Goal: Check status

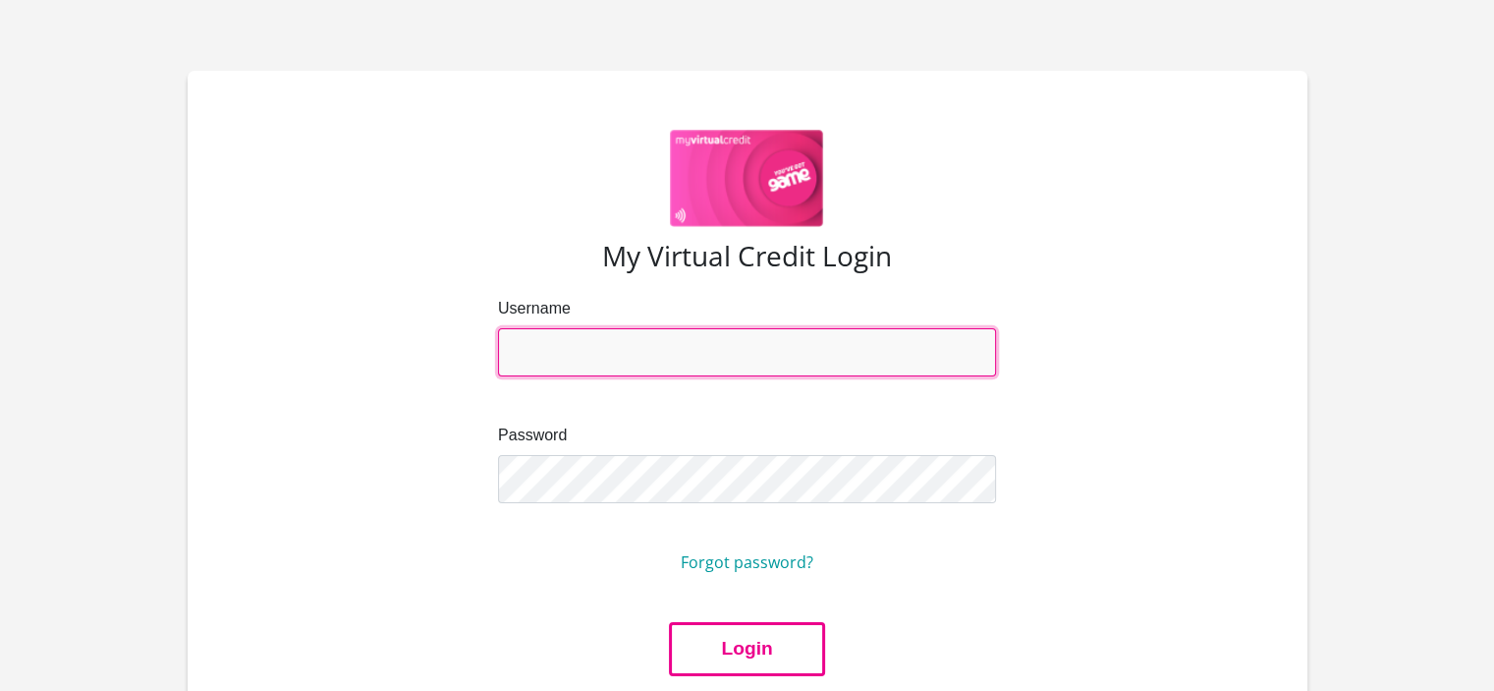
type input "mzwalisiphosethu5@gmail.com"
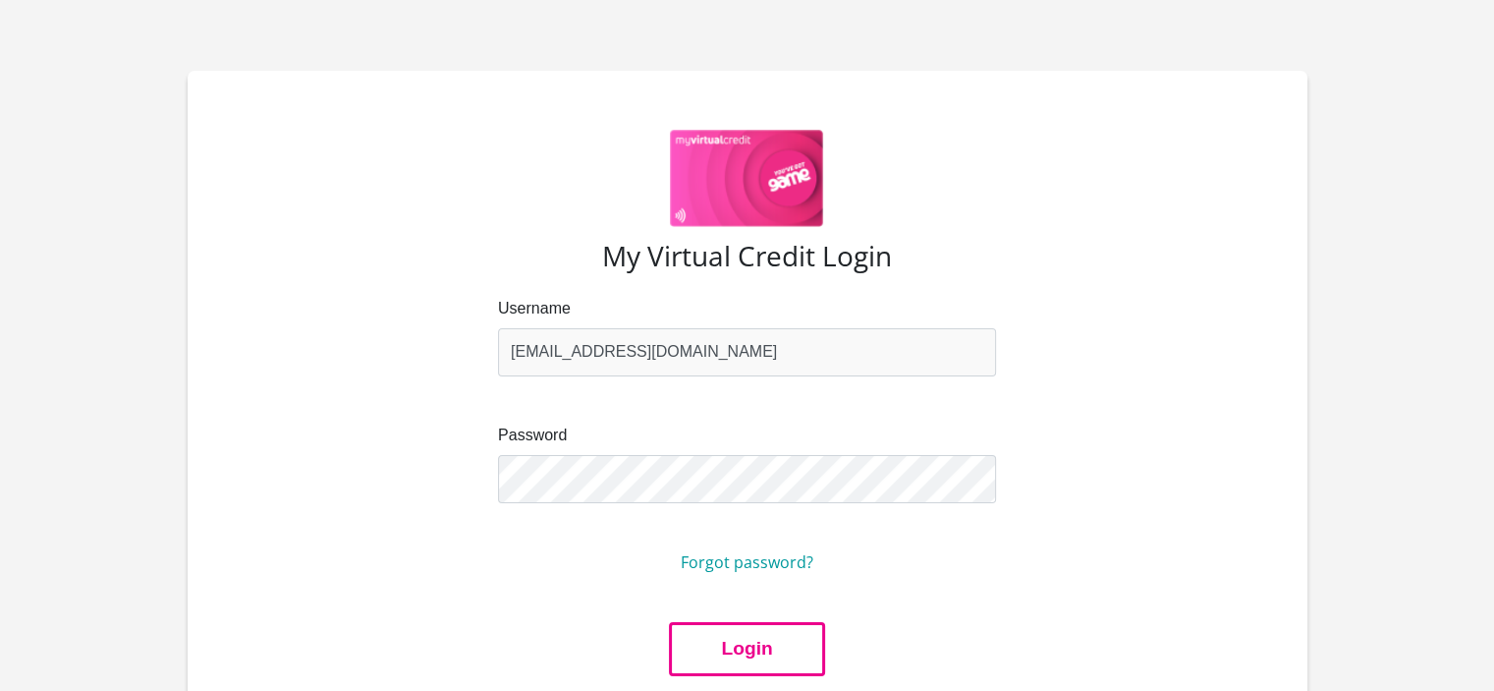
click at [776, 641] on button "Login" at bounding box center [746, 649] width 155 height 54
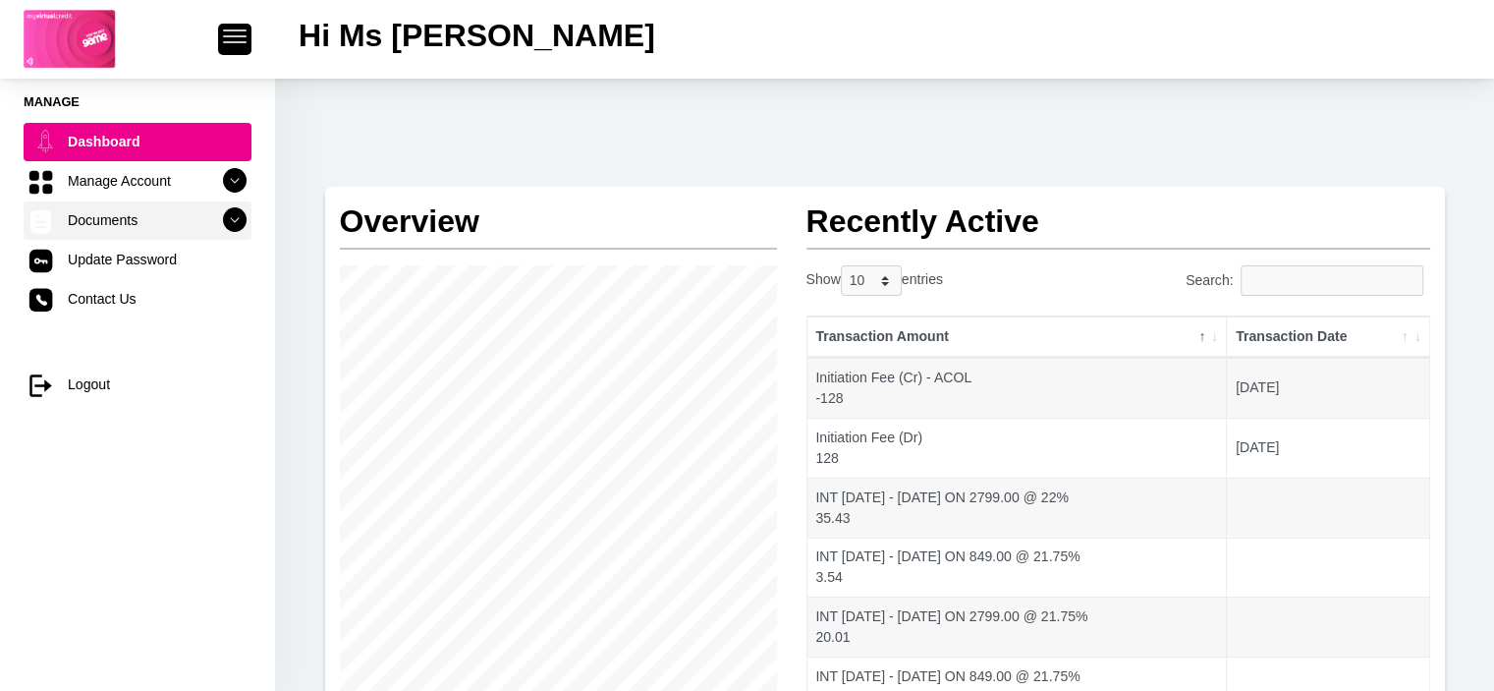
click at [134, 232] on link "Documents" at bounding box center [138, 219] width 228 height 37
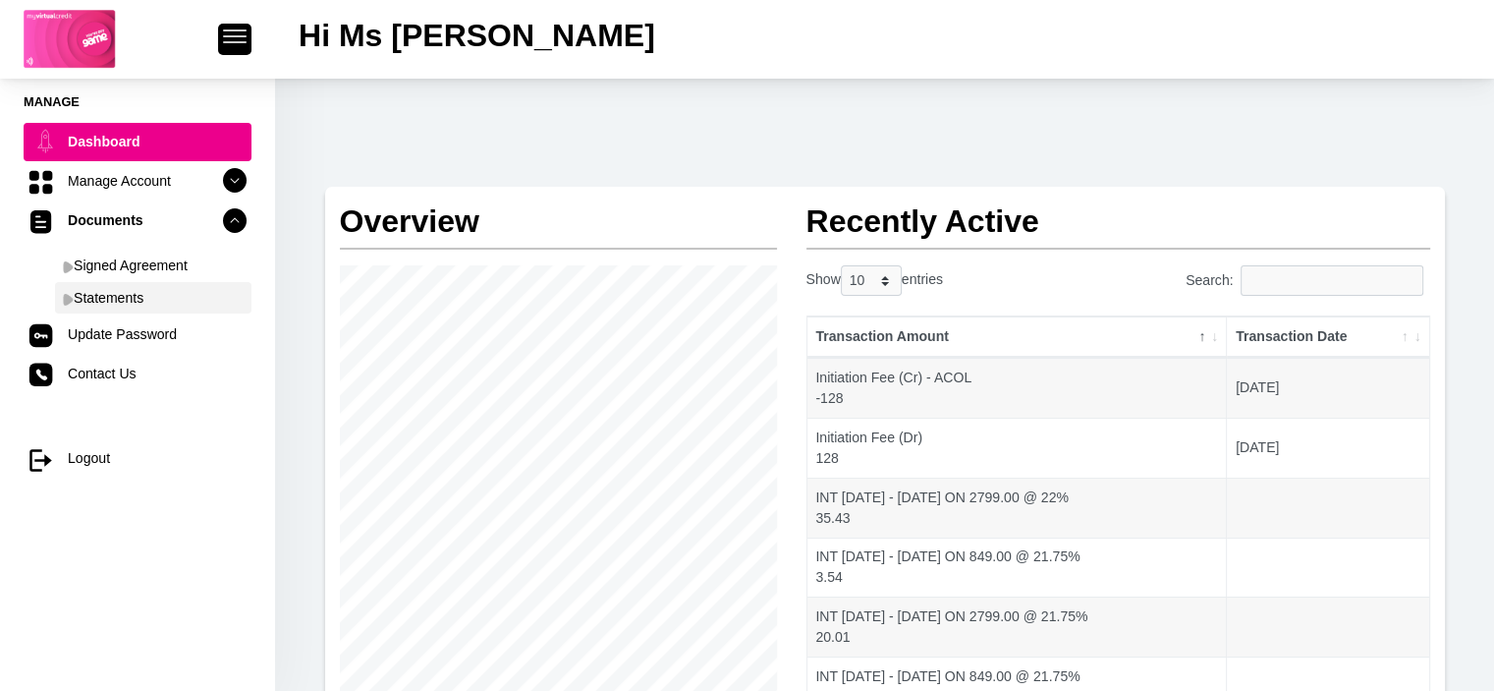
click at [137, 288] on link "Statements" at bounding box center [153, 297] width 196 height 31
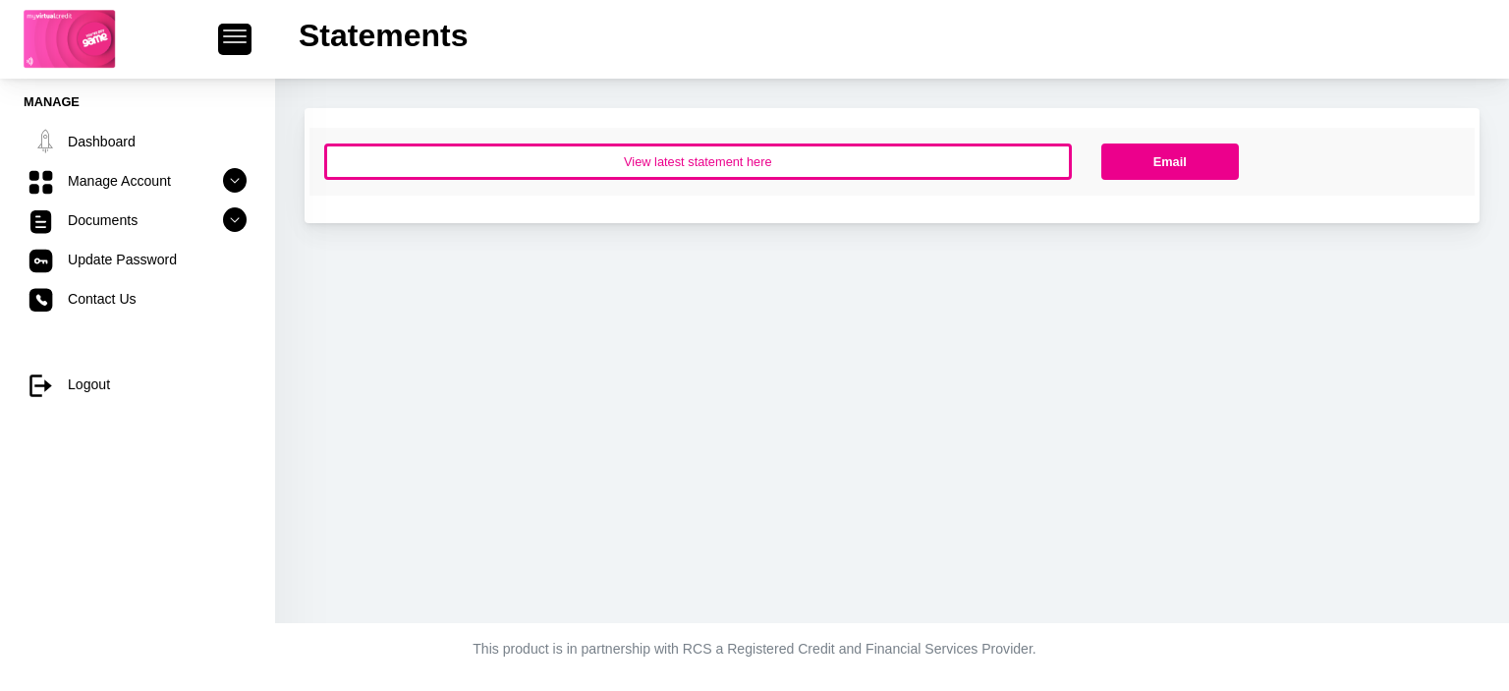
click at [702, 160] on button "View latest statement here" at bounding box center [697, 161] width 747 height 36
